Goal: Information Seeking & Learning: Check status

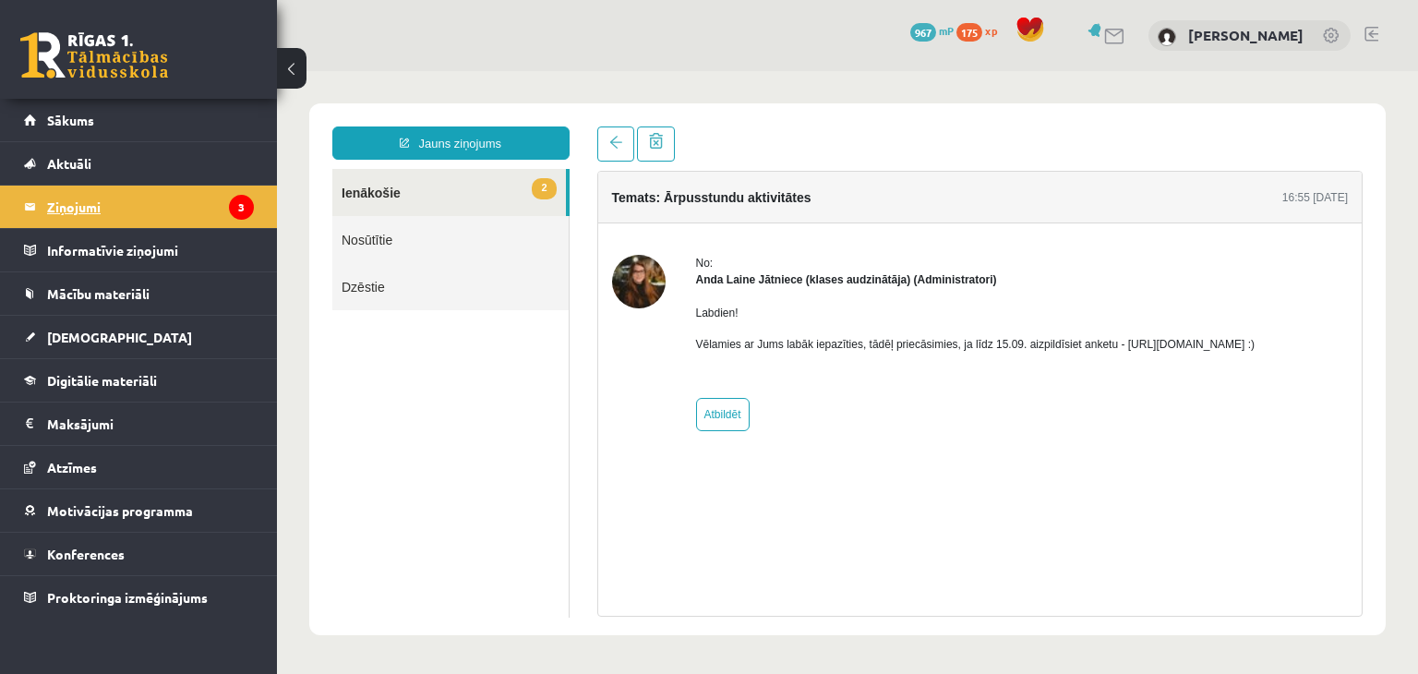
click at [151, 211] on legend "Ziņojumi 3" at bounding box center [150, 207] width 207 height 42
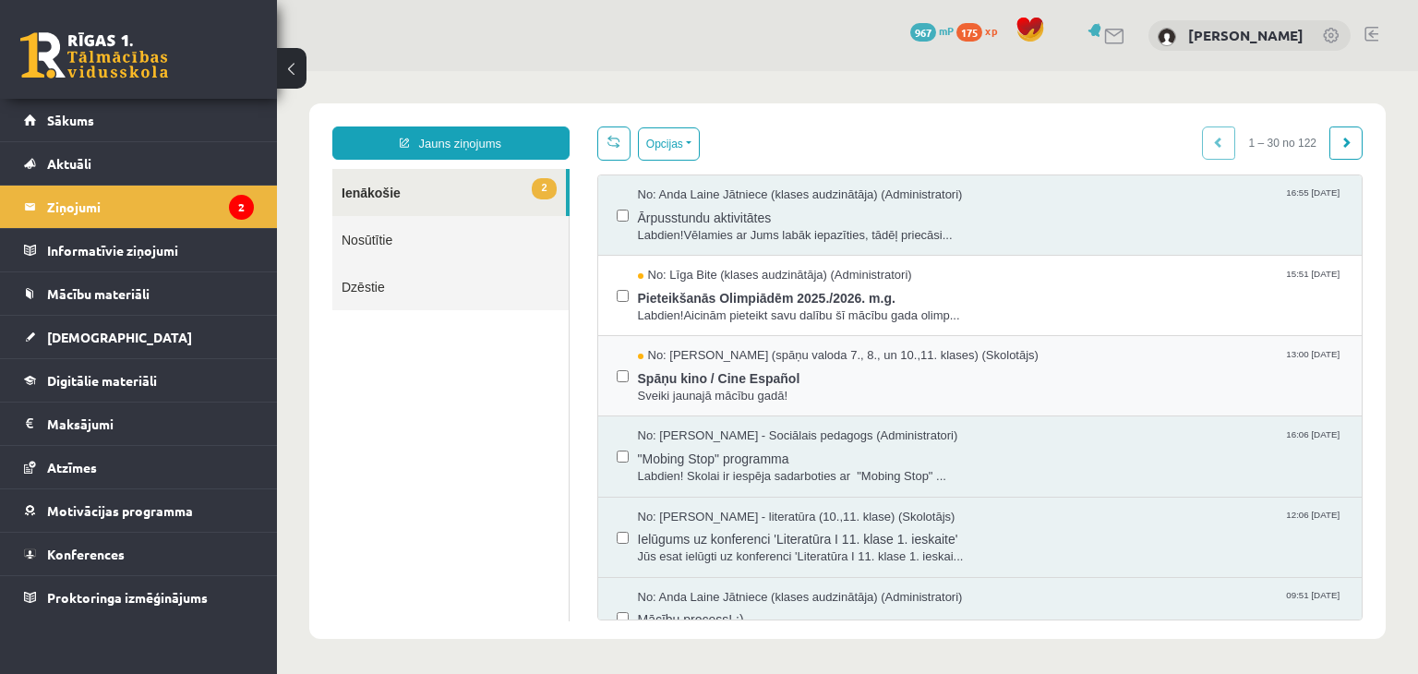
click at [838, 333] on div "No: [PERSON_NAME] (klases audzinātāja) (Administratori) 15:51 [DATE] Pieteikšan…" at bounding box center [980, 296] width 764 height 80
click at [817, 303] on span "Pieteikšanās Olimpiādēm 2025./2026. m.g." at bounding box center [991, 295] width 706 height 23
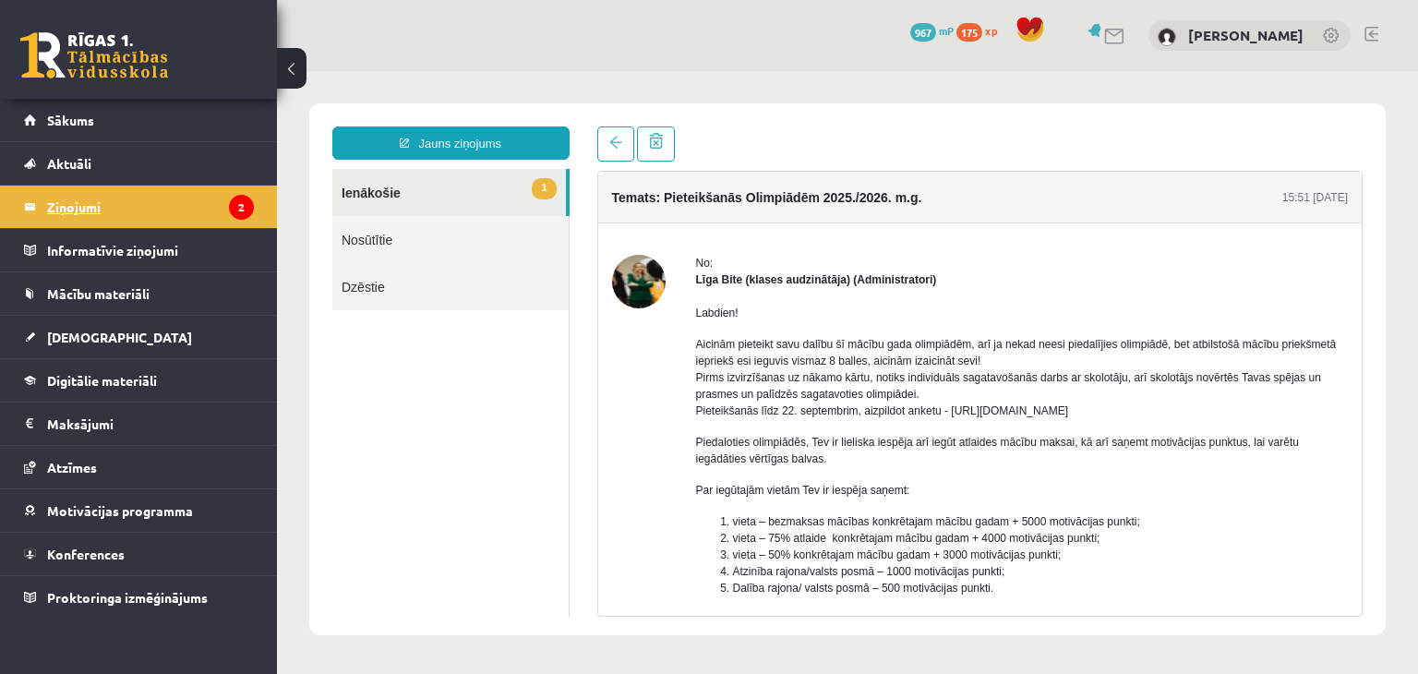
click at [236, 214] on icon "2" at bounding box center [241, 207] width 25 height 25
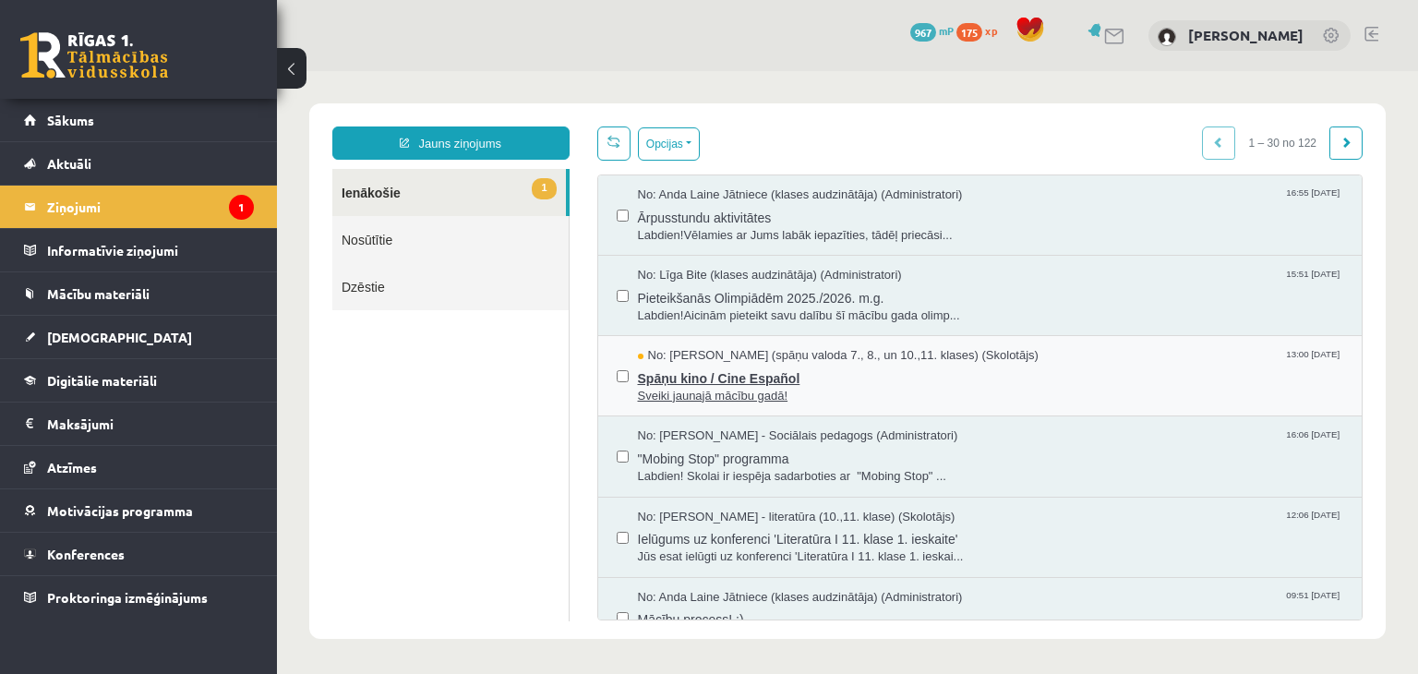
click at [761, 378] on span "Spāņu kino / Cine Español" at bounding box center [991, 376] width 706 height 23
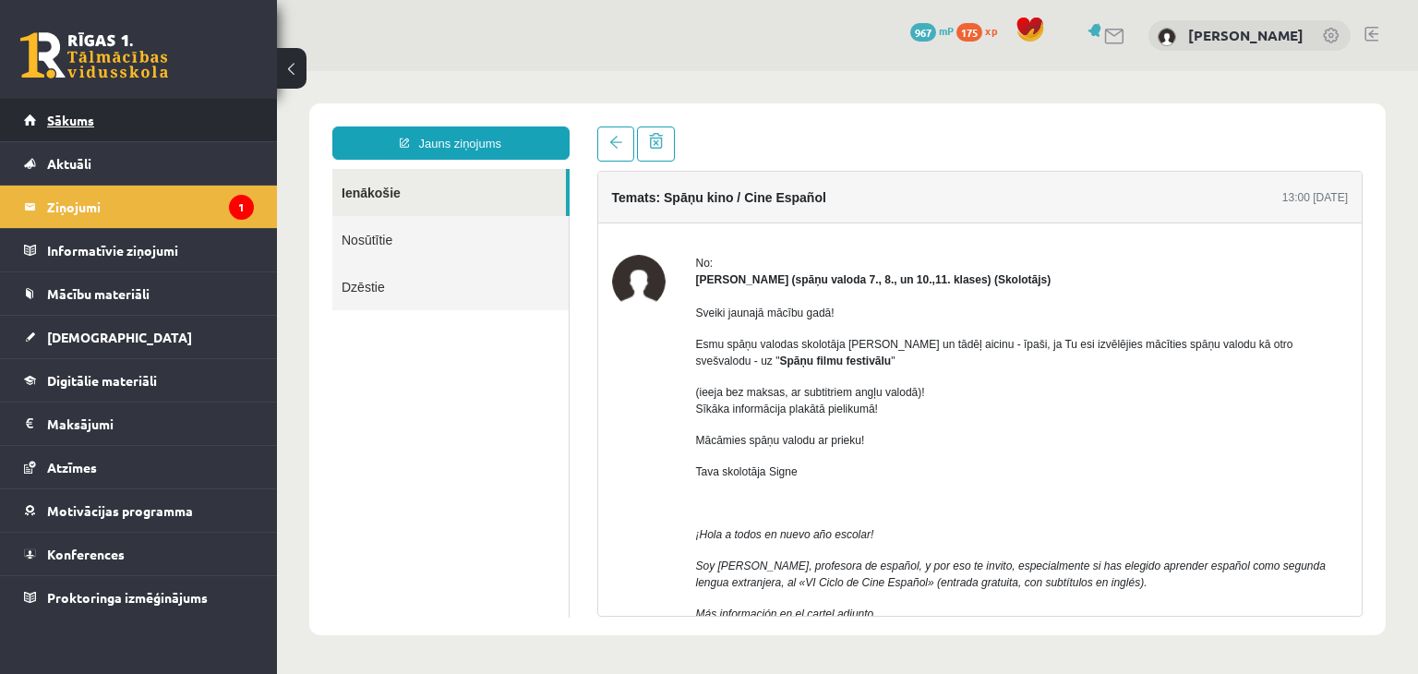
click at [109, 104] on link "Sākums" at bounding box center [139, 120] width 230 height 42
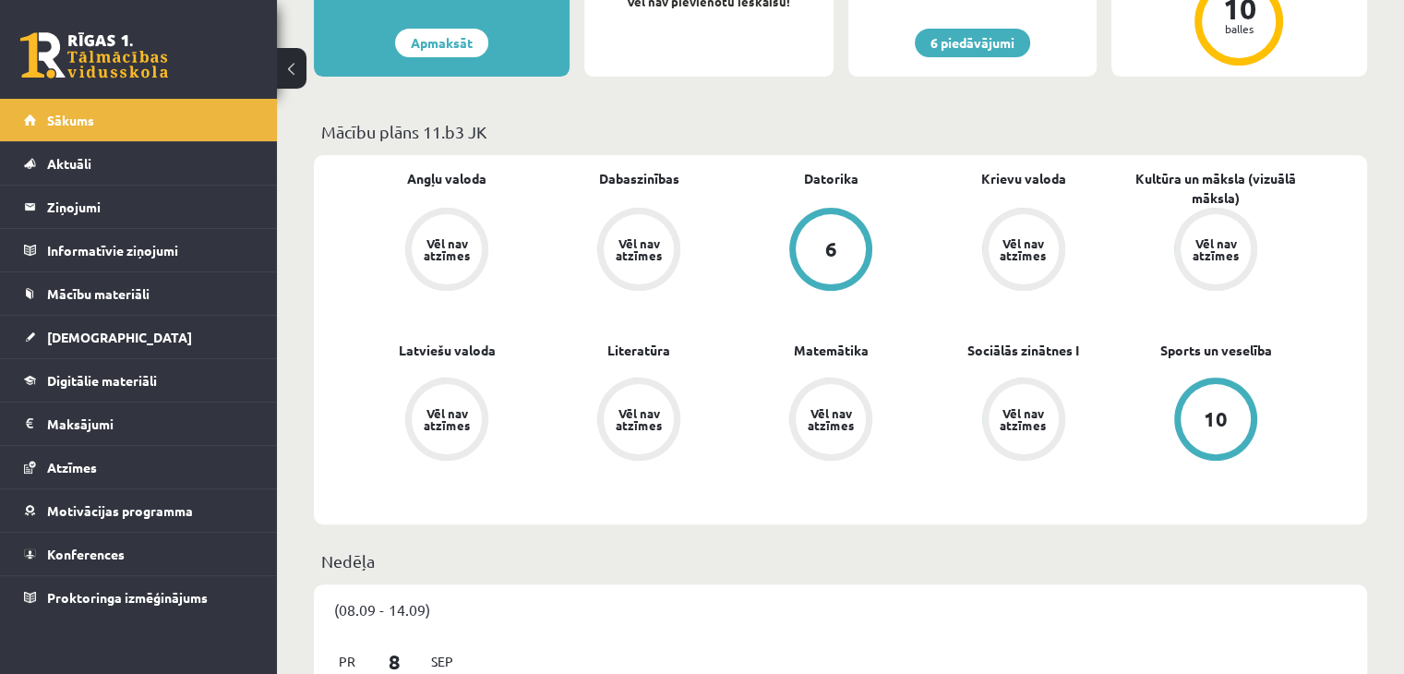
scroll to position [443, 0]
click at [213, 320] on link "[DEMOGRAPHIC_DATA]" at bounding box center [139, 337] width 230 height 42
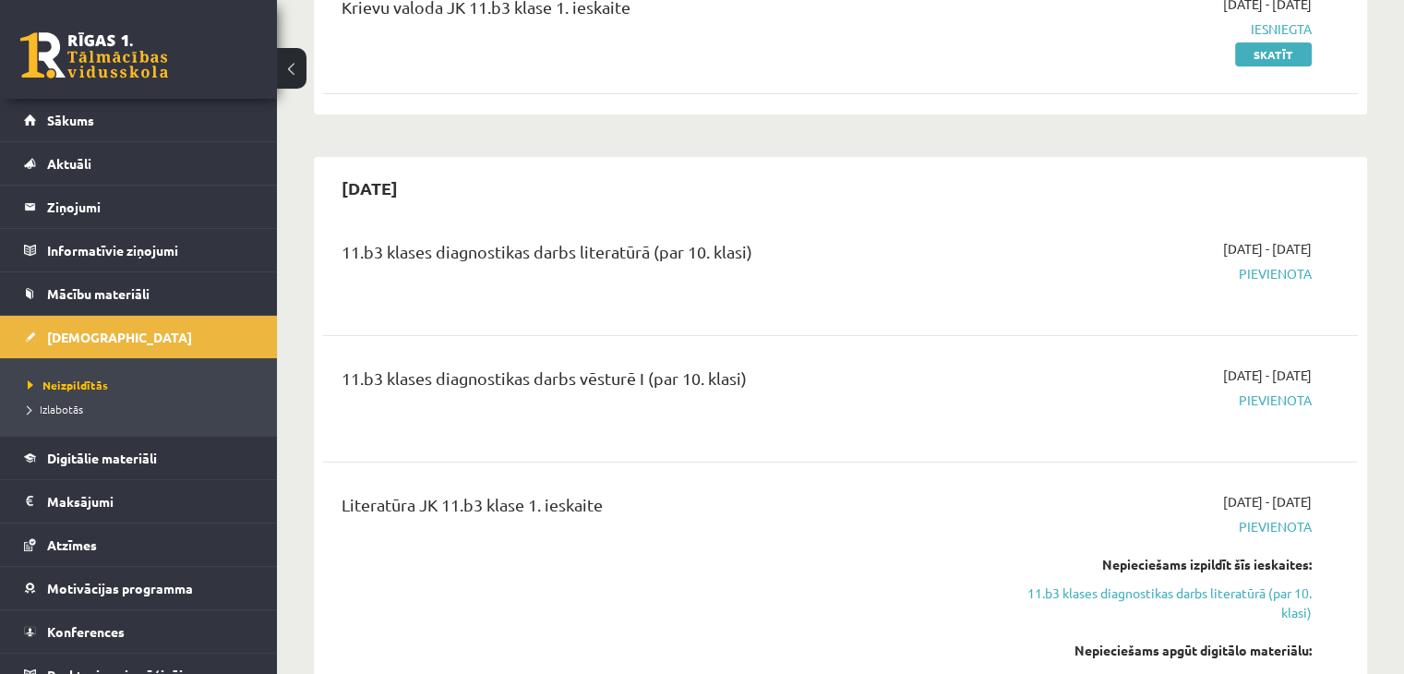
scroll to position [287, 0]
